Goal: Find specific page/section: Find specific page/section

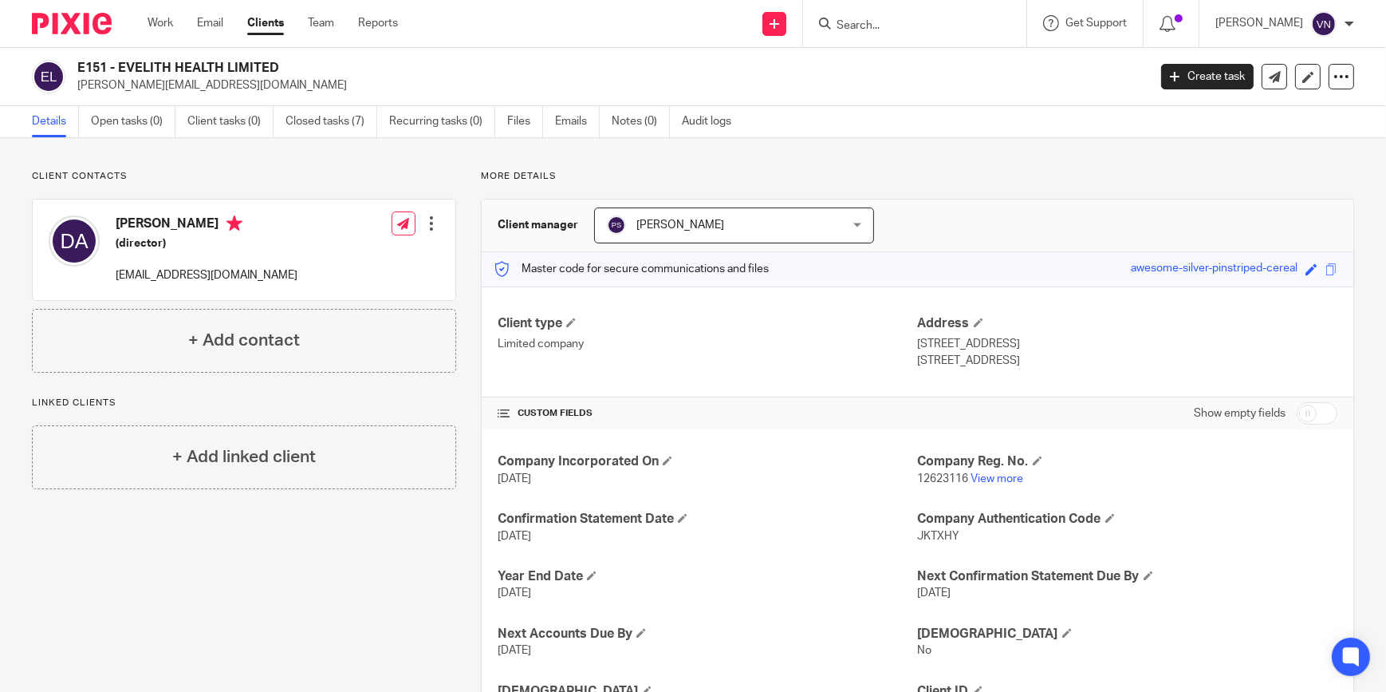
click at [965, 25] on input "Search" at bounding box center [907, 26] width 144 height 14
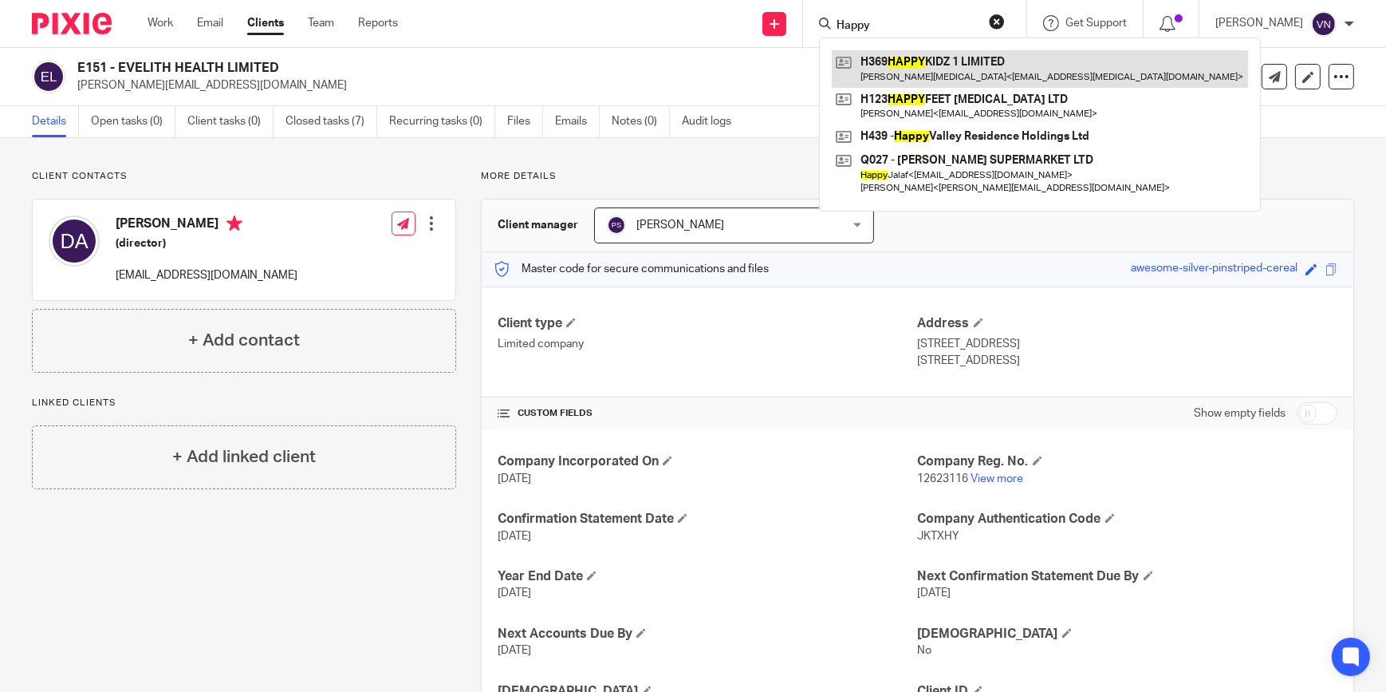
type input "Happy"
click at [989, 72] on link at bounding box center [1040, 68] width 416 height 37
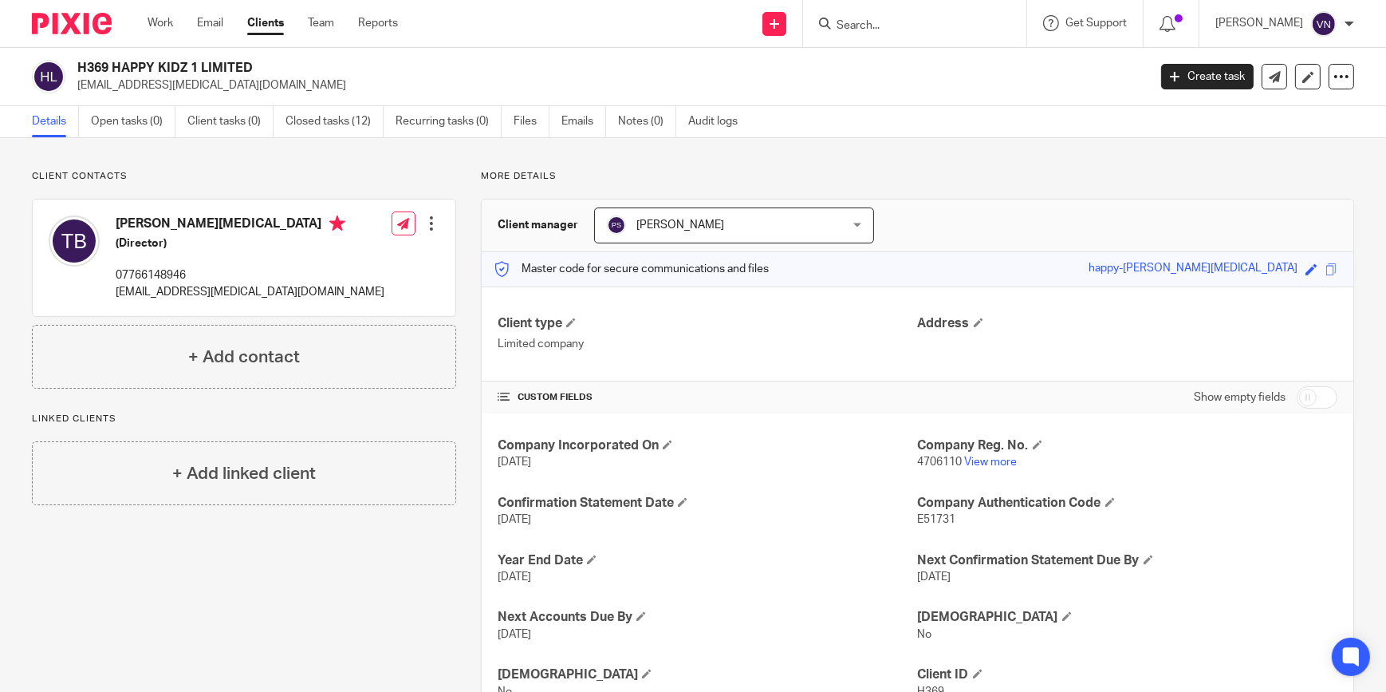
click at [937, 14] on form at bounding box center [920, 24] width 170 height 20
click at [941, 26] on input "Search" at bounding box center [907, 26] width 144 height 14
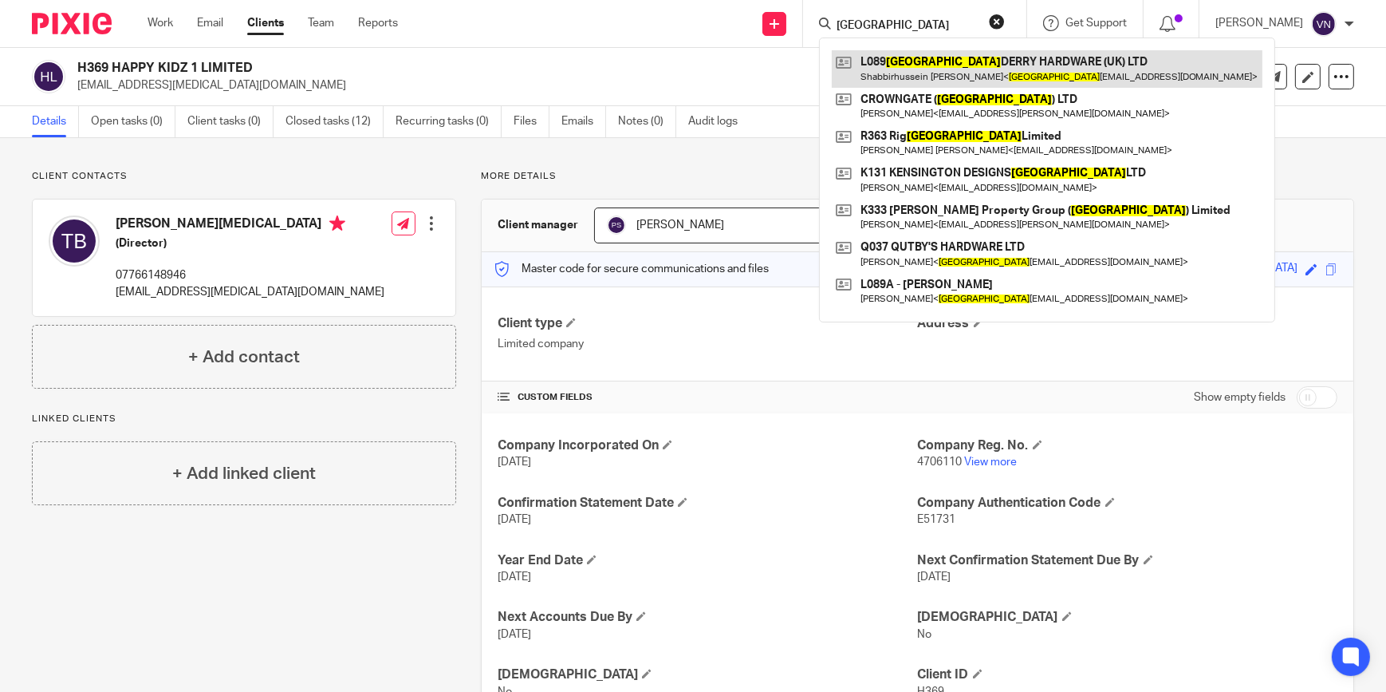
type input "London"
click at [959, 72] on link at bounding box center [1047, 68] width 431 height 37
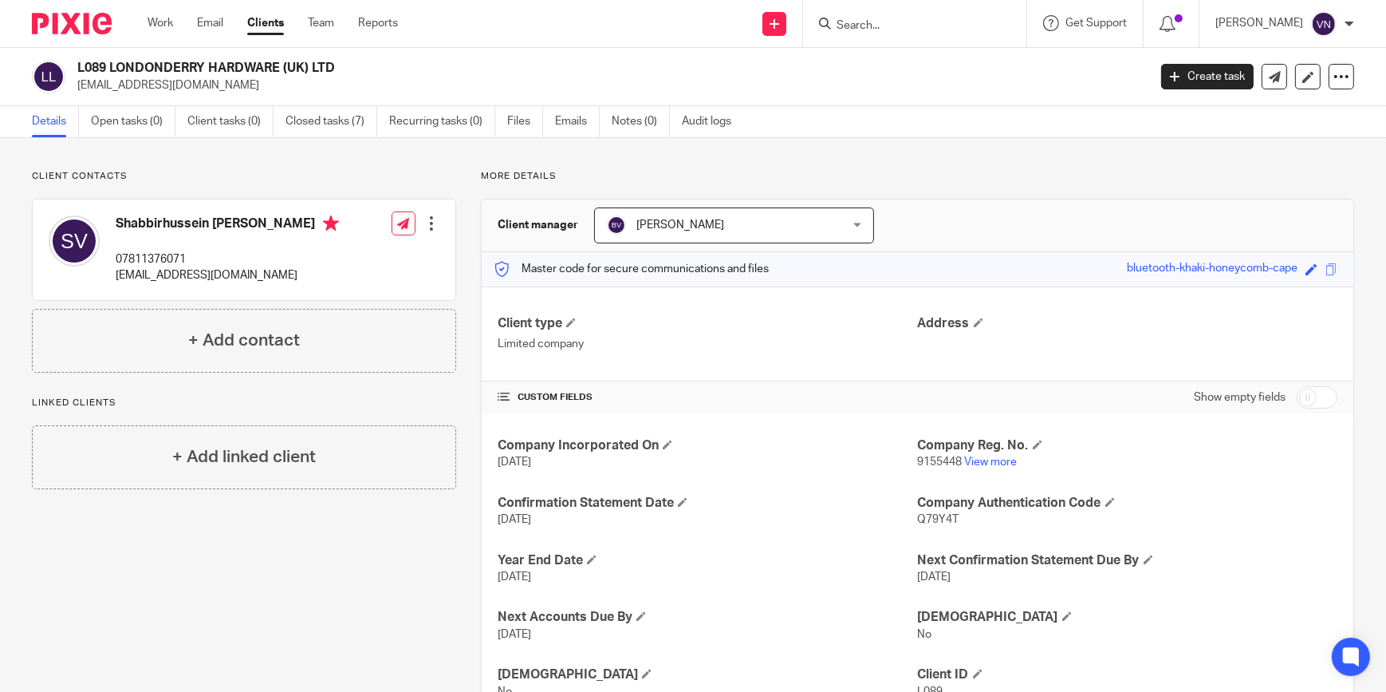
click at [941, 23] on input "Search" at bounding box center [907, 26] width 144 height 14
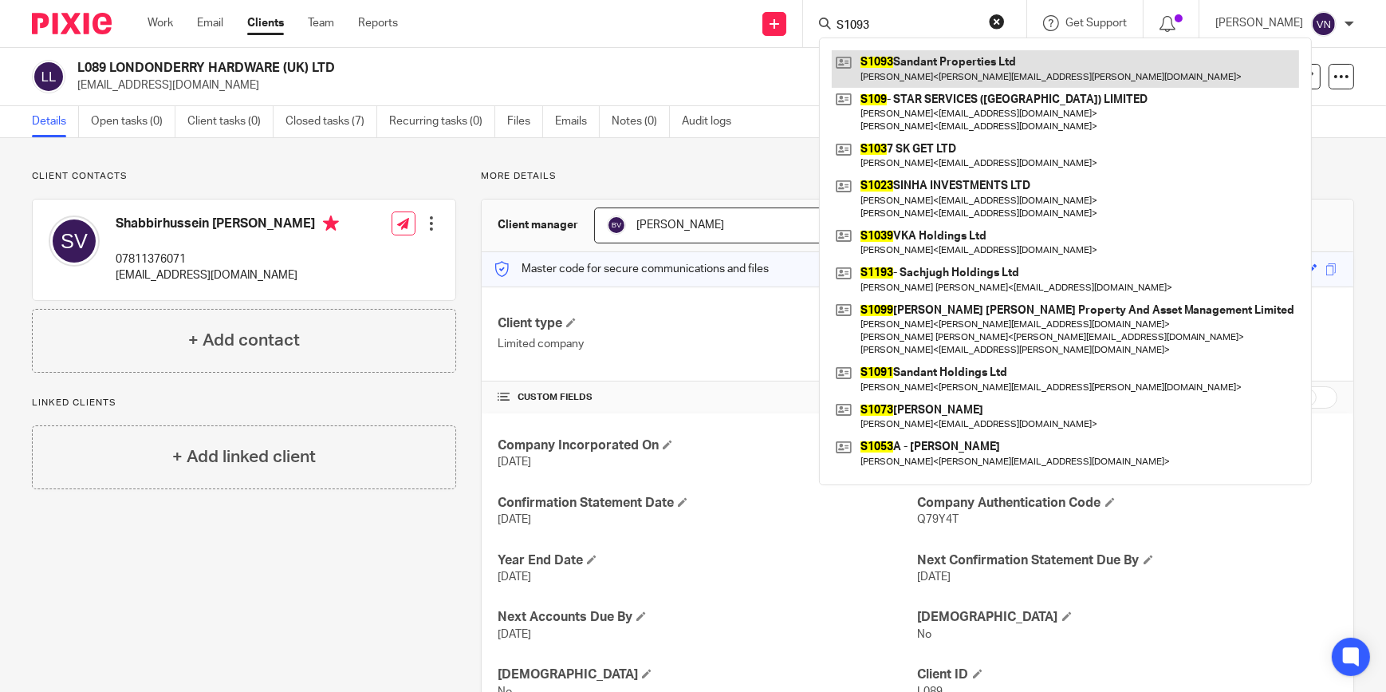
type input "S1093"
click at [949, 68] on link at bounding box center [1065, 68] width 467 height 37
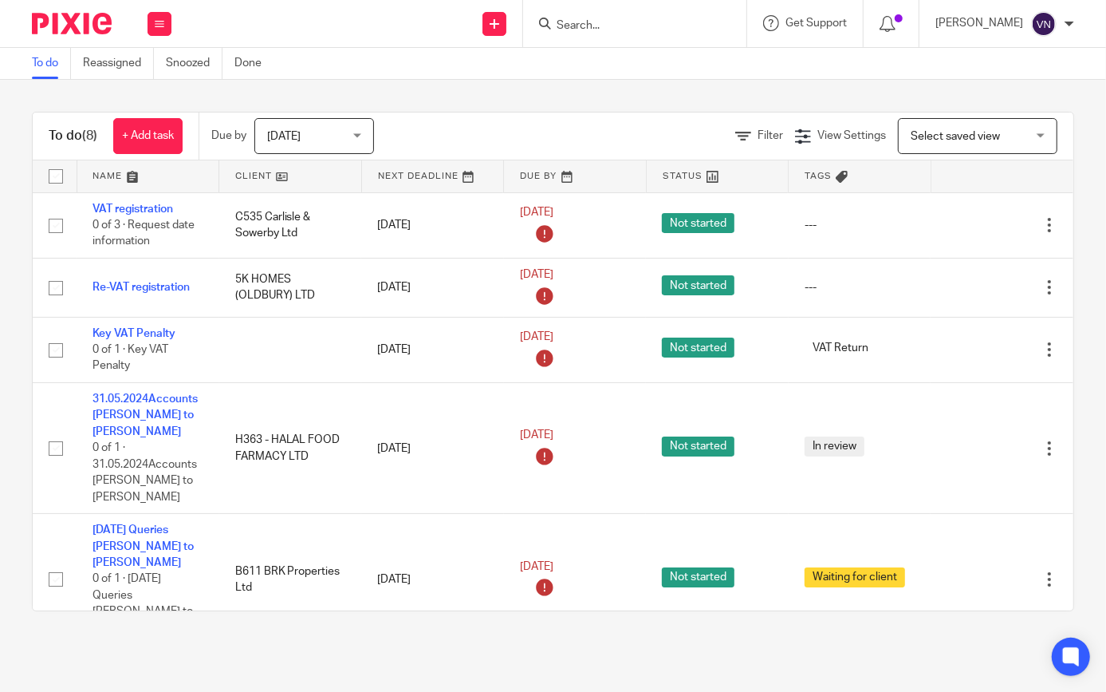
click at [641, 27] on input "Search" at bounding box center [627, 26] width 144 height 14
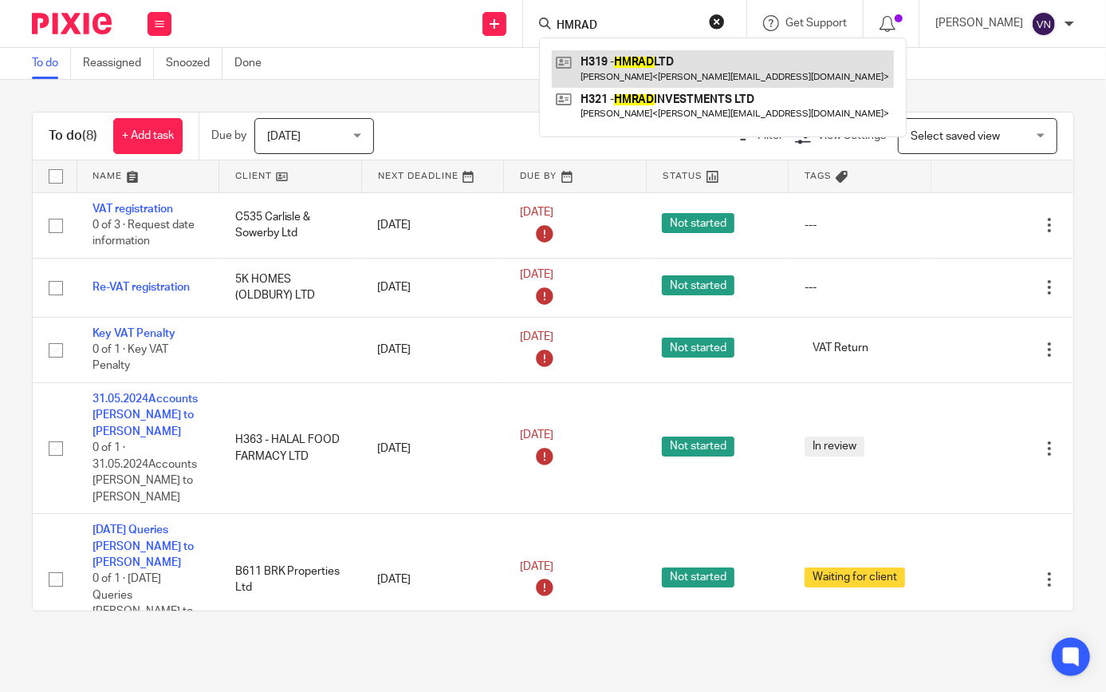
type input "HMRAD"
click at [717, 72] on link at bounding box center [723, 68] width 342 height 37
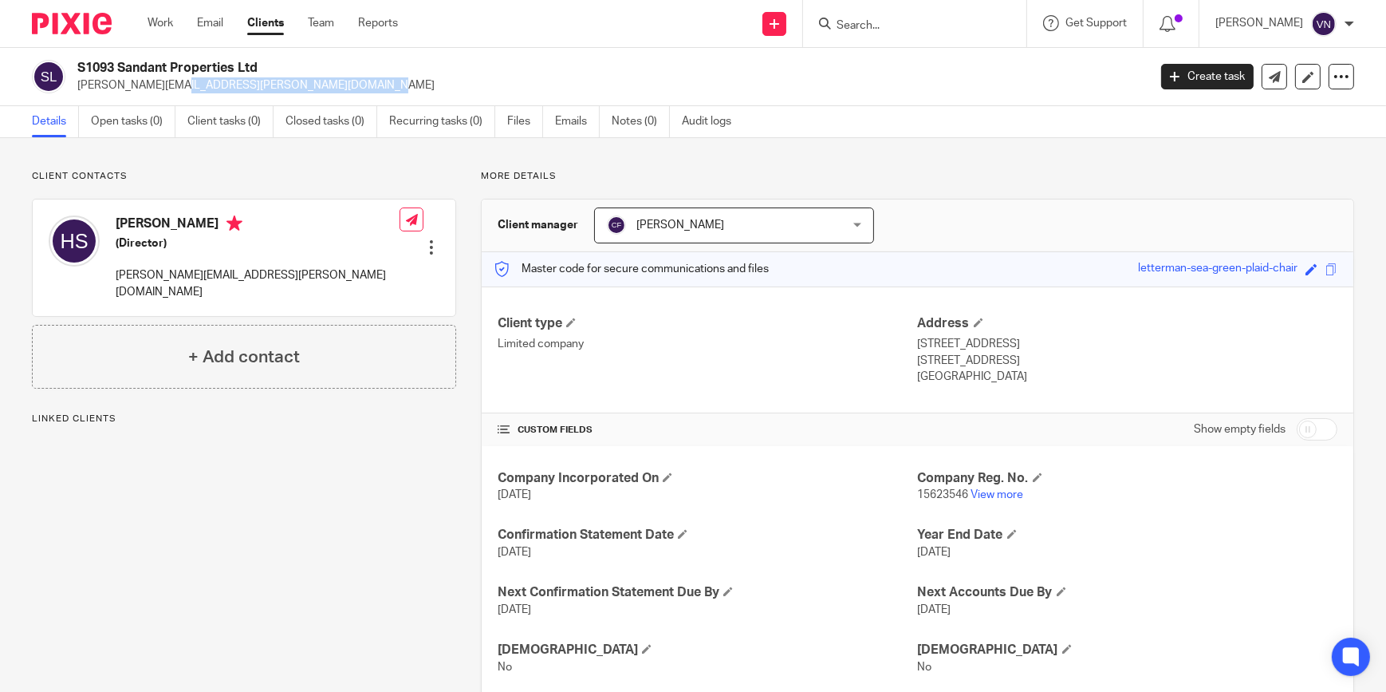
drag, startPoint x: 258, startPoint y: 83, endPoint x: 77, endPoint y: 79, distance: 181.1
click at [77, 79] on p "[PERSON_NAME][EMAIL_ADDRESS][PERSON_NAME][DOMAIN_NAME]" at bounding box center [607, 85] width 1060 height 16
copy p "[PERSON_NAME][EMAIL_ADDRESS][PERSON_NAME][DOMAIN_NAME]"
click at [914, 28] on input "Search" at bounding box center [907, 26] width 144 height 14
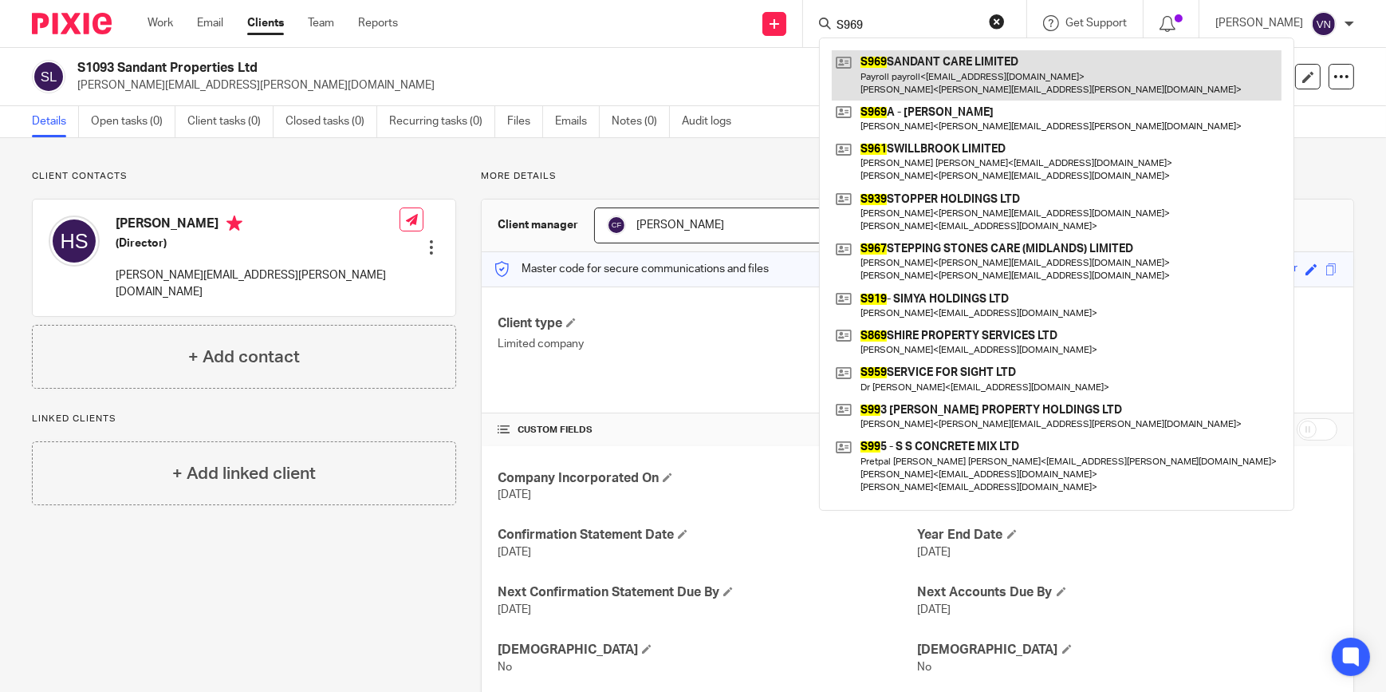
type input "S969"
click at [968, 84] on link at bounding box center [1057, 74] width 450 height 49
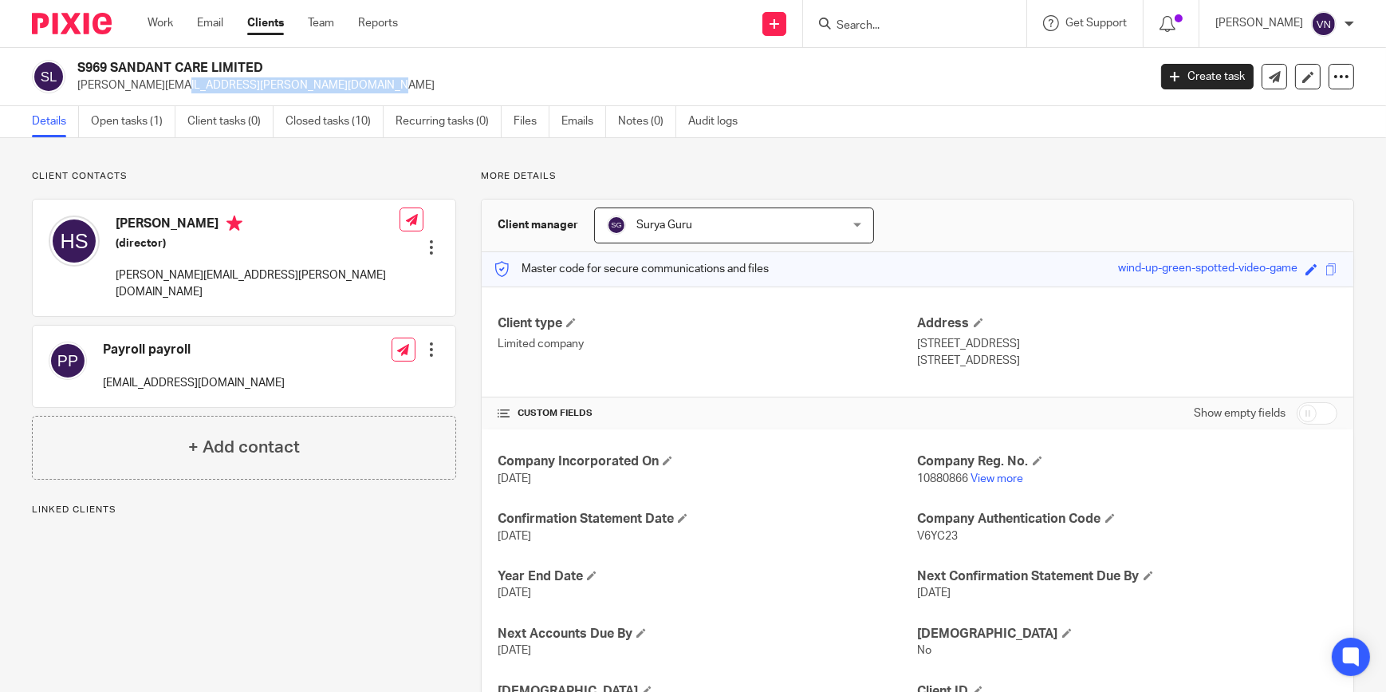
drag, startPoint x: 259, startPoint y: 84, endPoint x: 77, endPoint y: 84, distance: 182.7
click at [77, 84] on p "harinder.sandhu@sandantcare.co.uk" at bounding box center [607, 85] width 1060 height 16
copy p "harinder.sandhu@sandantcare.co.uk"
click at [978, 25] on input "Search" at bounding box center [907, 26] width 144 height 14
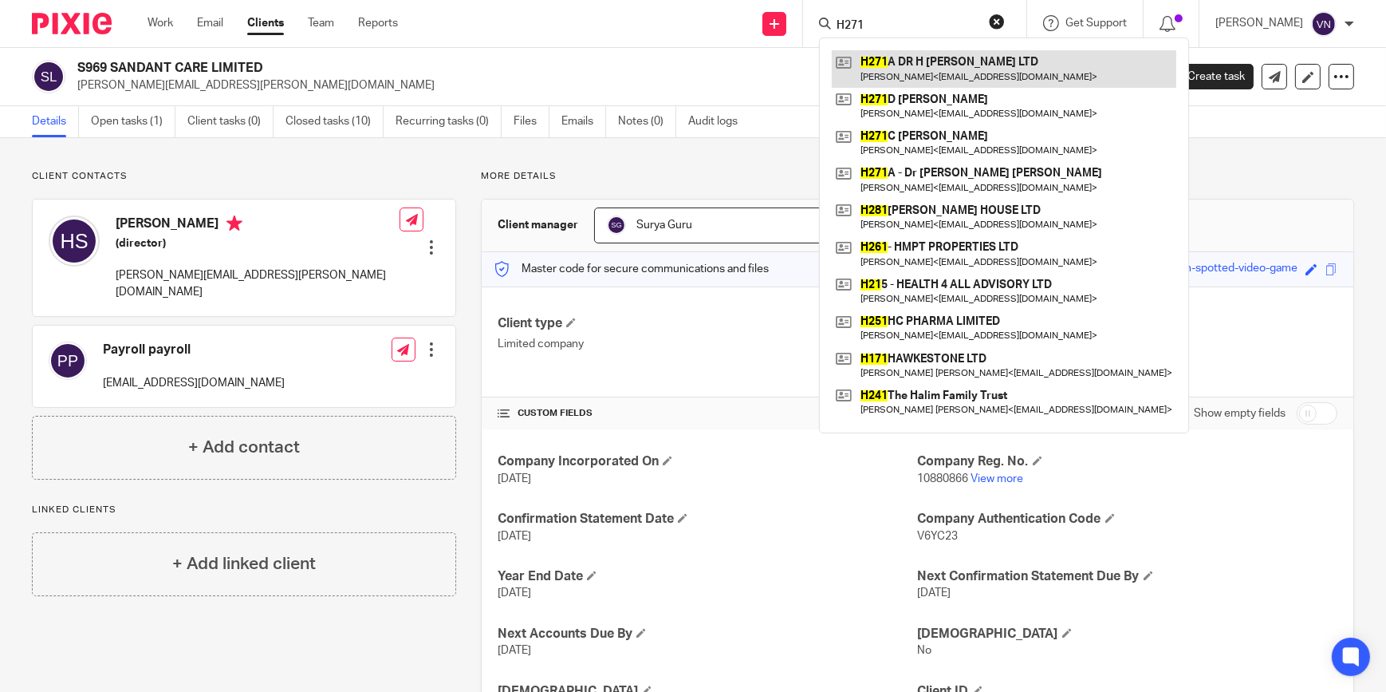
type input "H271"
click at [991, 70] on link at bounding box center [1004, 68] width 345 height 37
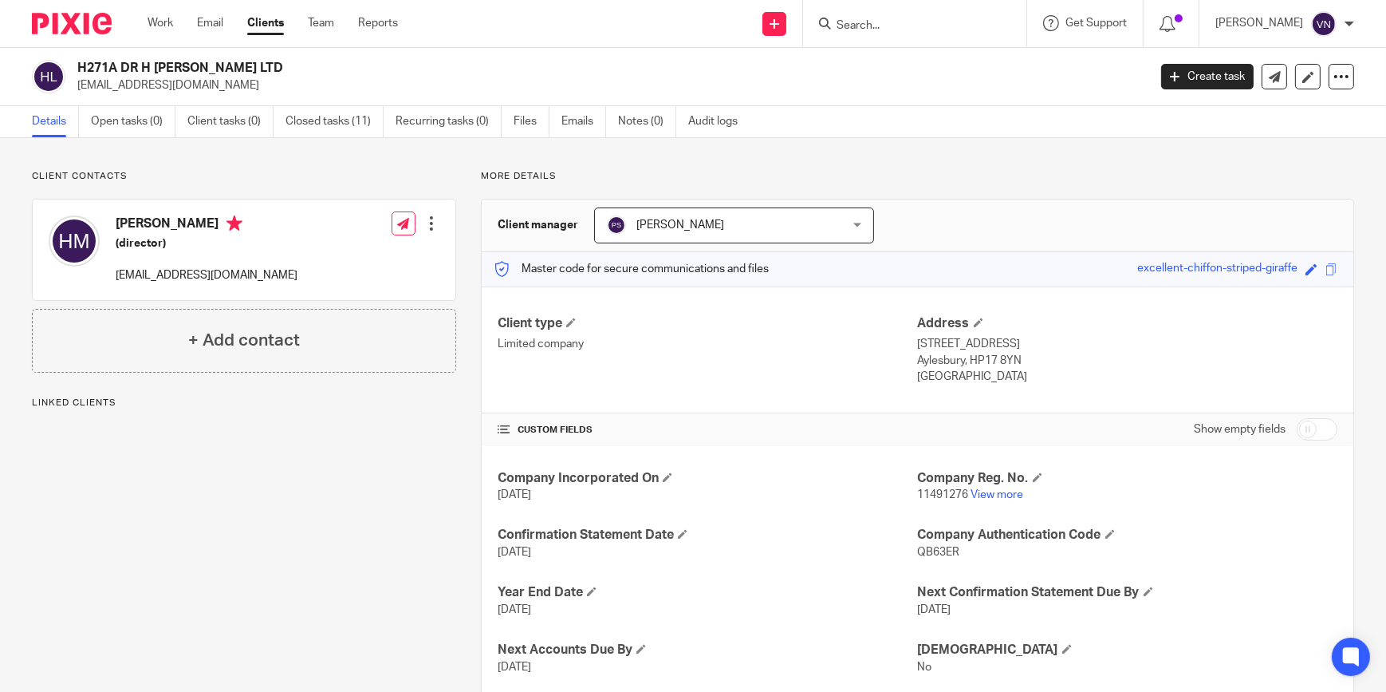
drag, startPoint x: 231, startPoint y: 85, endPoint x: 77, endPoint y: 79, distance: 154.1
click at [77, 79] on p "[EMAIL_ADDRESS][DOMAIN_NAME]" at bounding box center [607, 85] width 1060 height 16
copy p "drmallya.private@gmail.com"
click at [909, 17] on form at bounding box center [920, 24] width 170 height 20
click at [919, 25] on input "Search" at bounding box center [907, 26] width 144 height 14
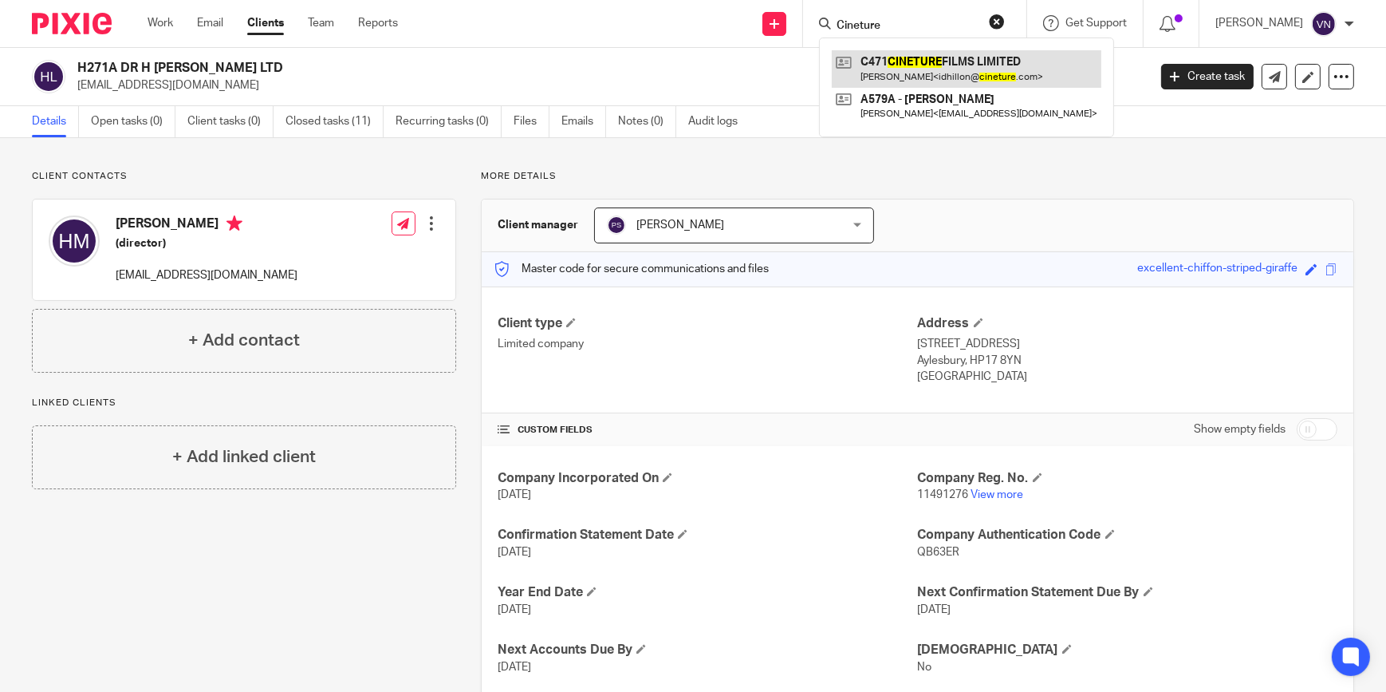
type input "Cineture"
click at [978, 62] on link at bounding box center [967, 68] width 270 height 37
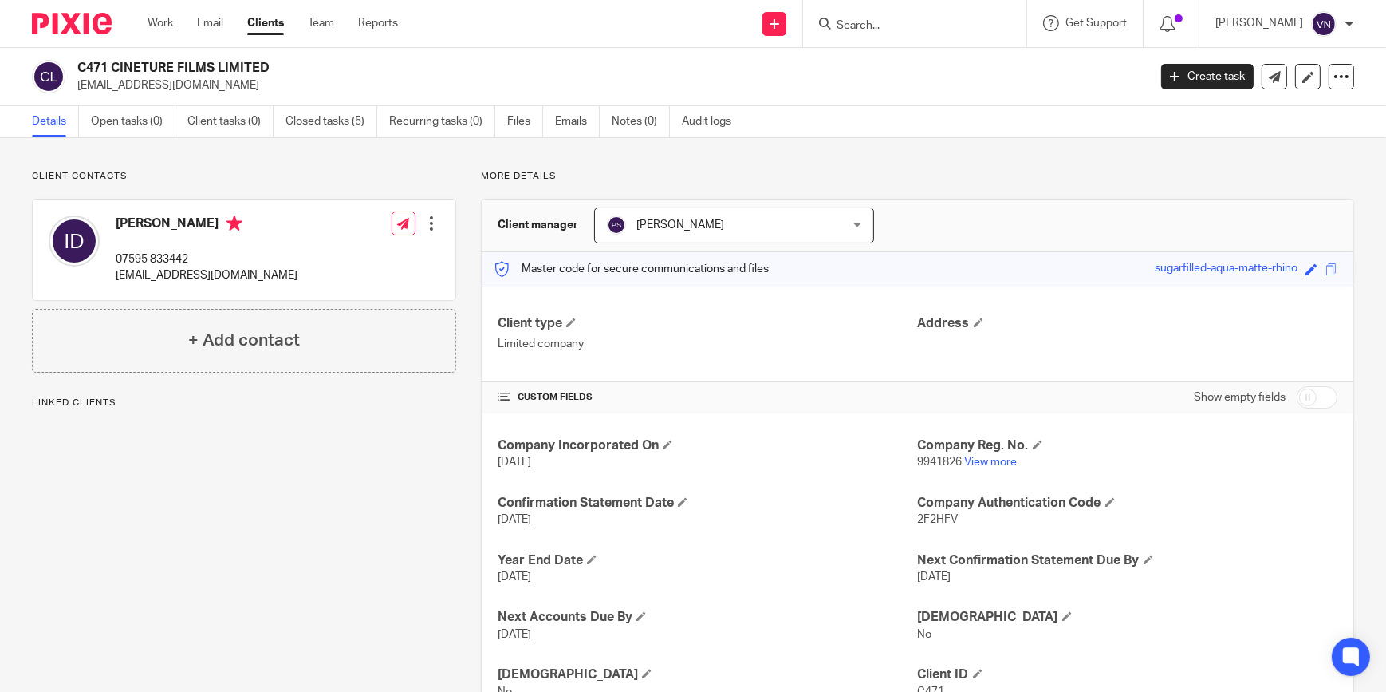
drag, startPoint x: 199, startPoint y: 84, endPoint x: 77, endPoint y: 81, distance: 122.1
click at [77, 81] on p "[EMAIL_ADDRESS][DOMAIN_NAME]" at bounding box center [607, 85] width 1060 height 16
copy p "[EMAIL_ADDRESS][DOMAIN_NAME]"
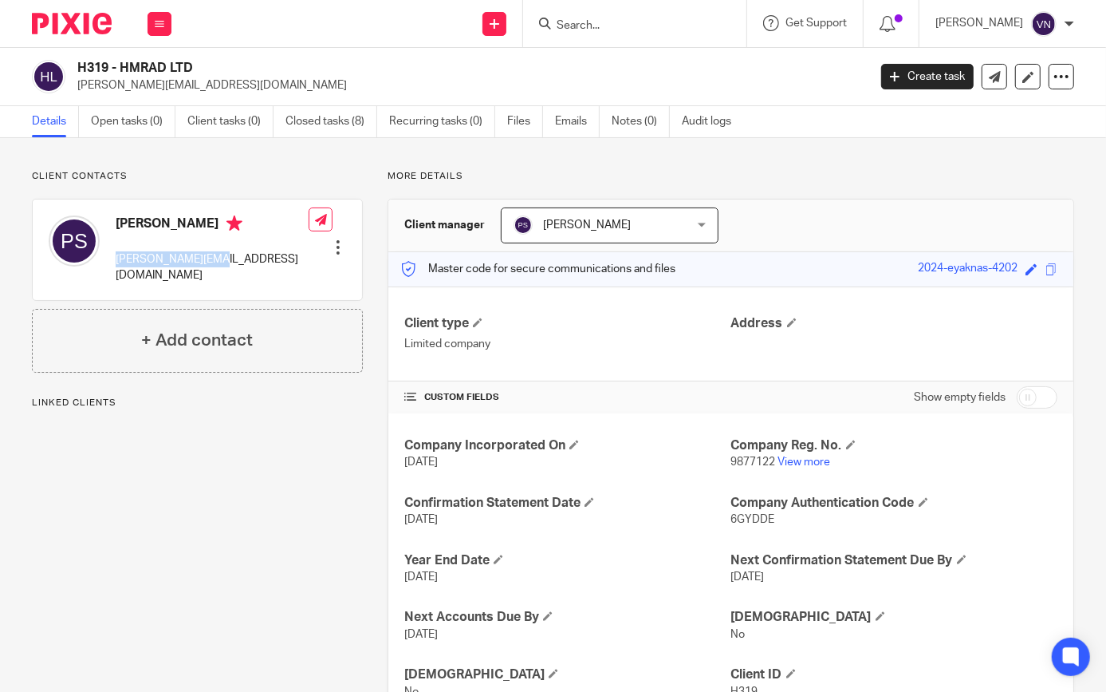
drag, startPoint x: 222, startPoint y: 259, endPoint x: 115, endPoint y: 257, distance: 106.9
click at [116, 257] on p "sankaye@gmail.com" at bounding box center [212, 267] width 193 height 33
copy p "sankaye@gmail.com"
